Goal: Task Accomplishment & Management: Use online tool/utility

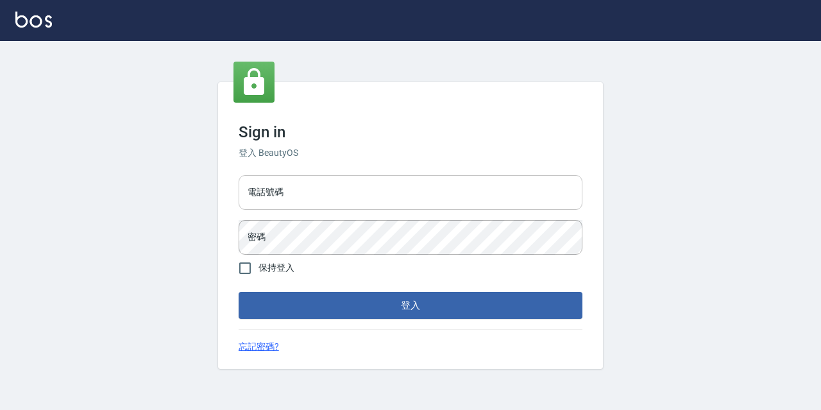
click at [290, 185] on input "電話號碼" at bounding box center [411, 192] width 344 height 35
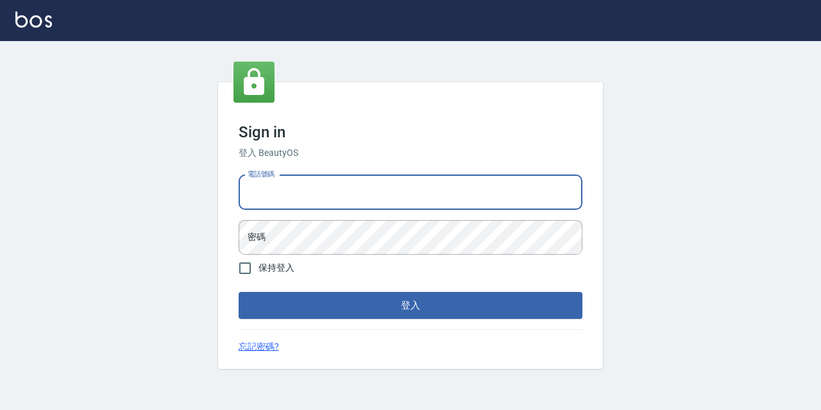
type input "0977888999"
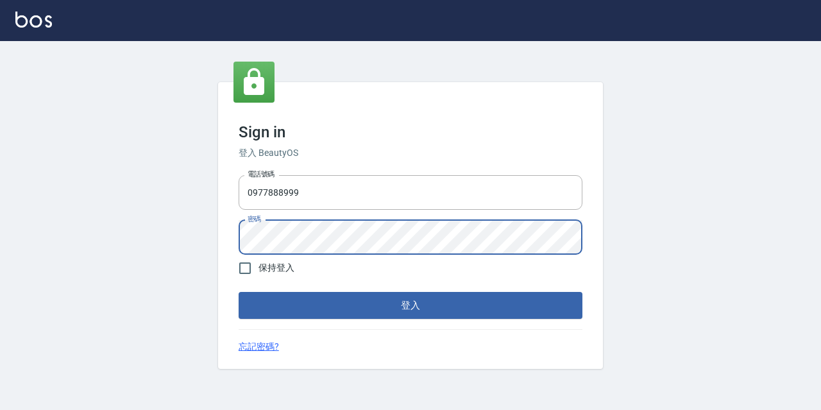
click at [239, 292] on button "登入" at bounding box center [411, 305] width 344 height 27
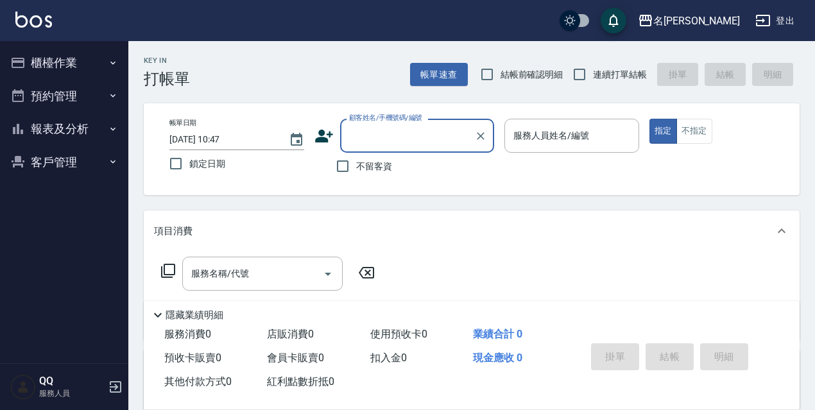
click at [98, 64] on button "櫃檯作業" at bounding box center [64, 62] width 118 height 33
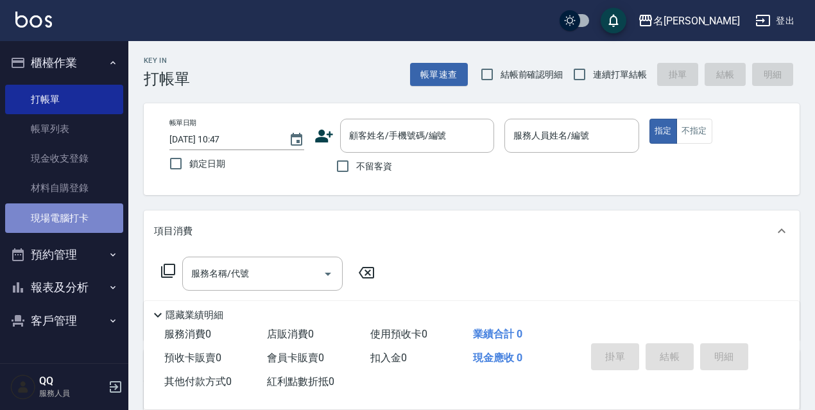
click at [83, 227] on link "現場電腦打卡" at bounding box center [64, 218] width 118 height 30
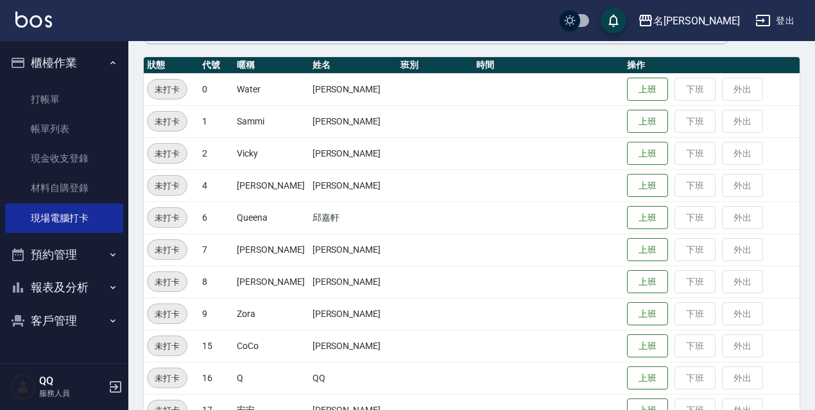
scroll to position [198, 0]
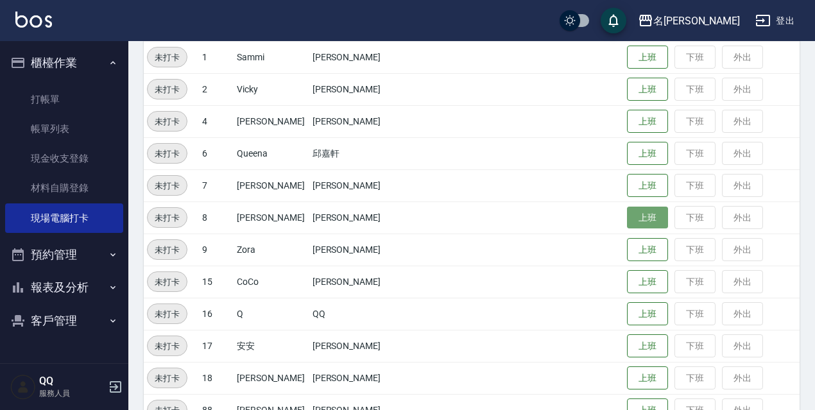
click at [627, 226] on button "上班" at bounding box center [647, 218] width 41 height 22
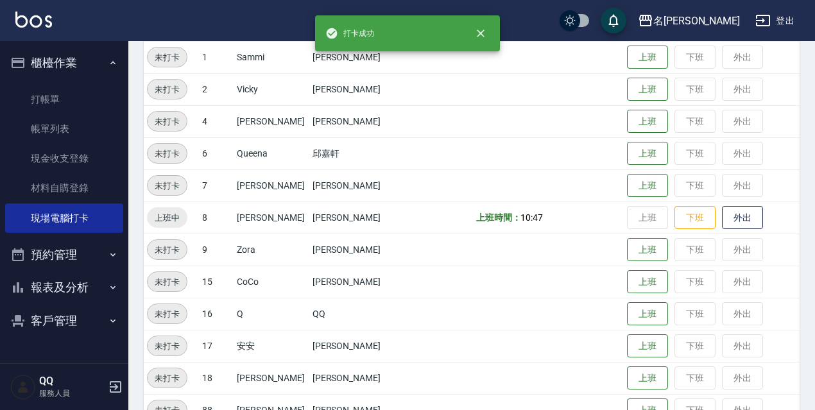
scroll to position [262, 0]
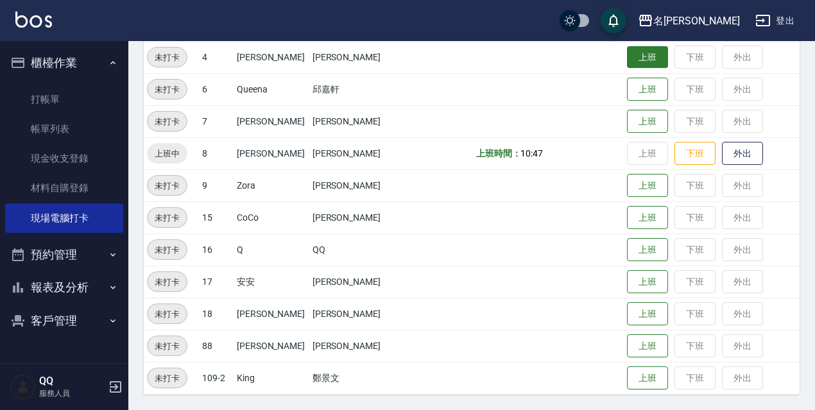
click at [640, 64] on button "上班" at bounding box center [647, 57] width 41 height 22
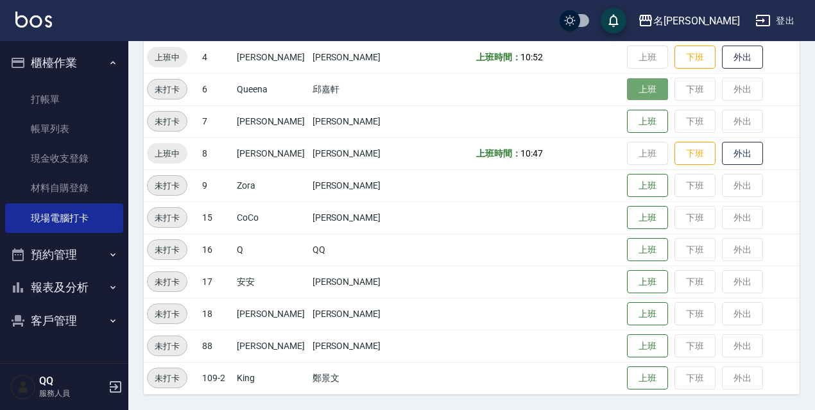
click at [647, 99] on button "上班" at bounding box center [647, 89] width 41 height 22
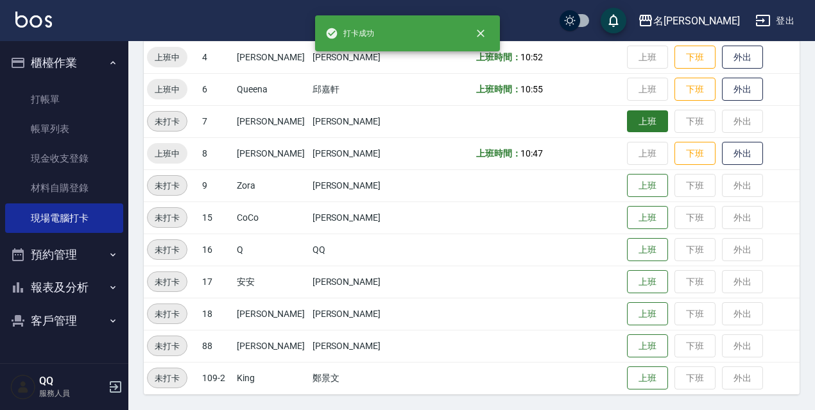
click at [655, 120] on button "上班" at bounding box center [647, 121] width 41 height 22
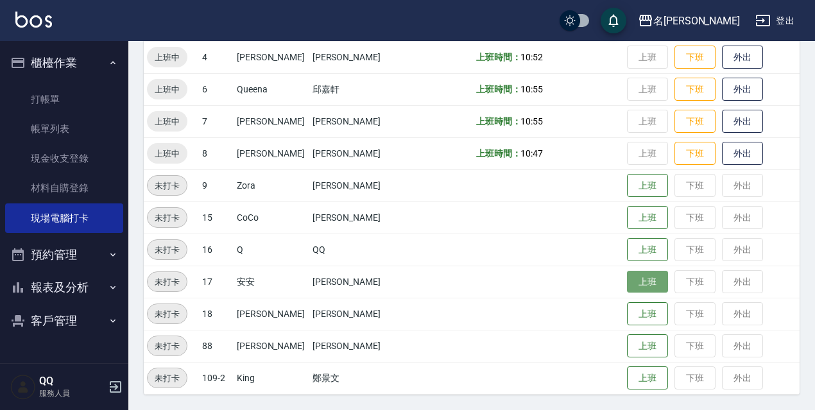
click at [627, 287] on button "上班" at bounding box center [647, 282] width 41 height 22
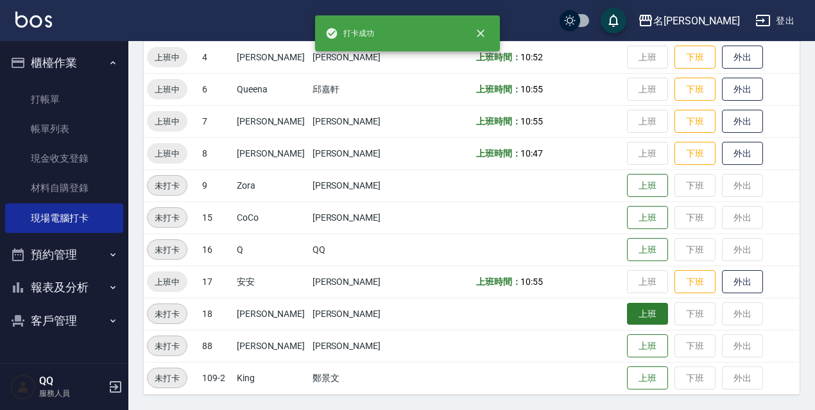
click at [631, 315] on button "上班" at bounding box center [647, 314] width 41 height 22
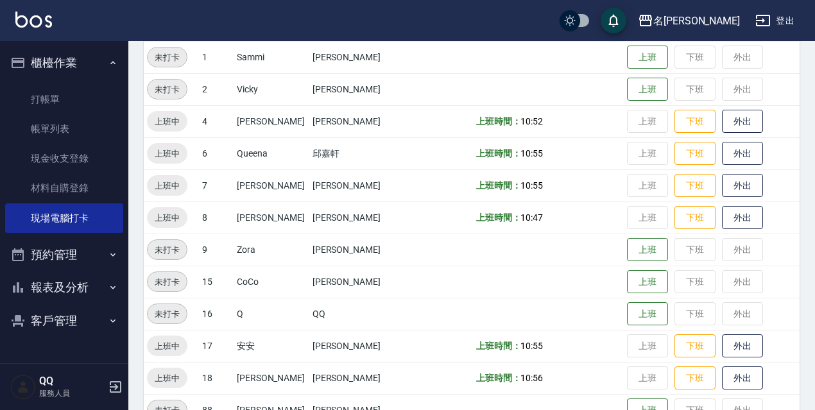
scroll to position [134, 0]
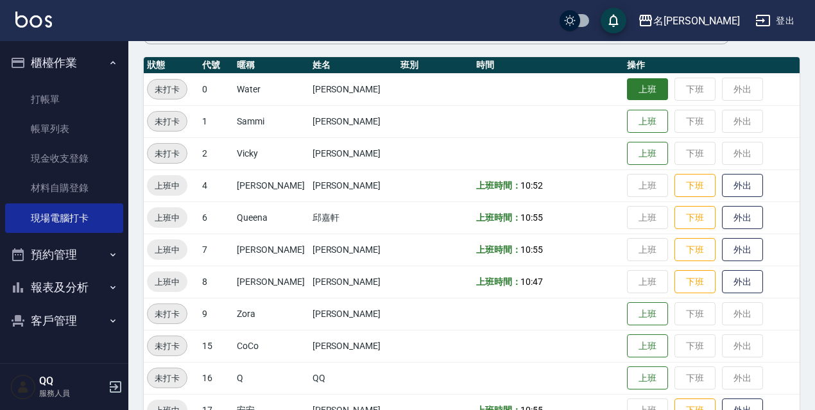
click at [649, 91] on button "上班" at bounding box center [647, 89] width 41 height 22
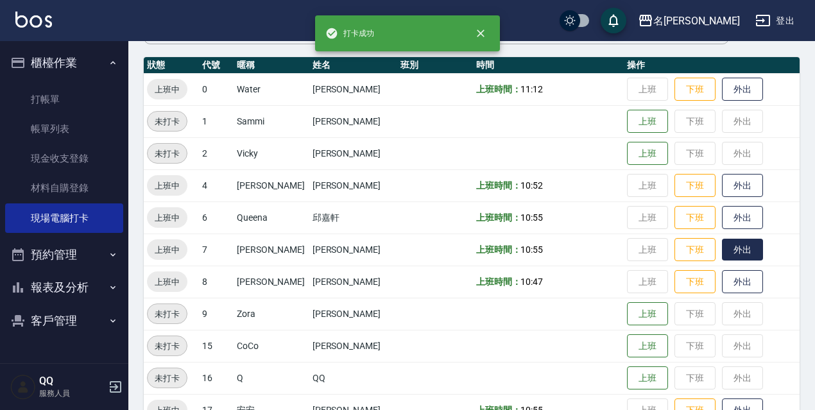
scroll to position [198, 0]
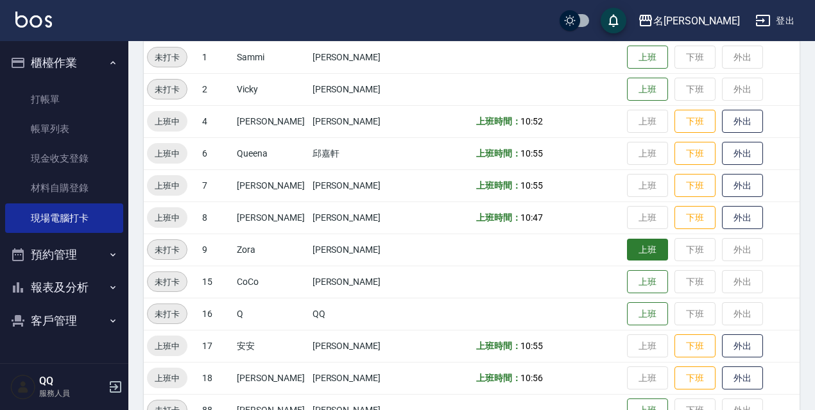
click at [640, 243] on button "上班" at bounding box center [647, 250] width 41 height 22
